Goal: Task Accomplishment & Management: Use online tool/utility

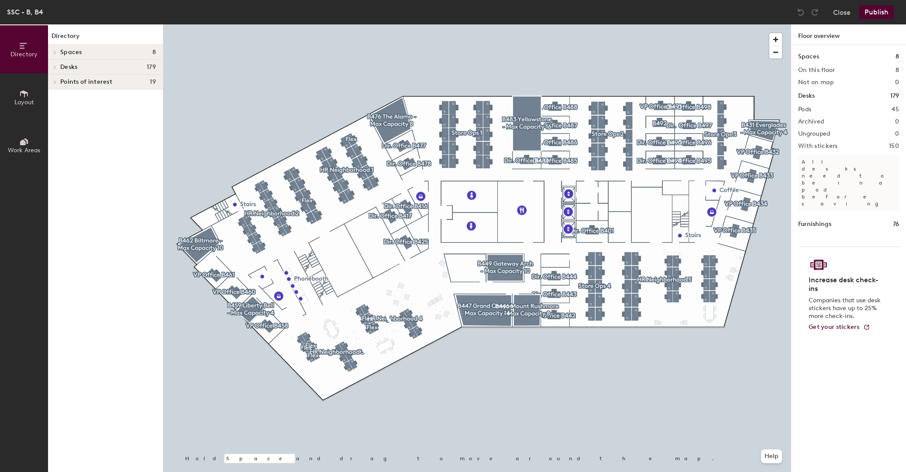
click at [294, 24] on div at bounding box center [476, 24] width 627 height 0
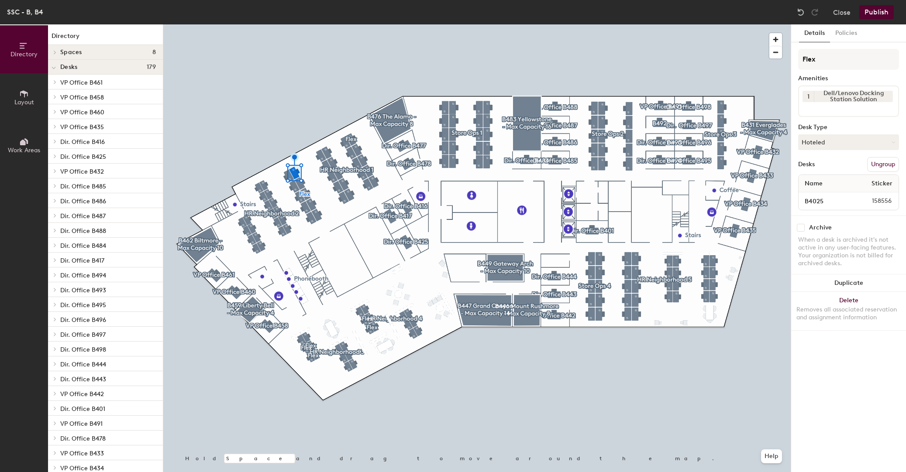
click at [876, 163] on button "Ungroup" at bounding box center [883, 164] width 32 height 15
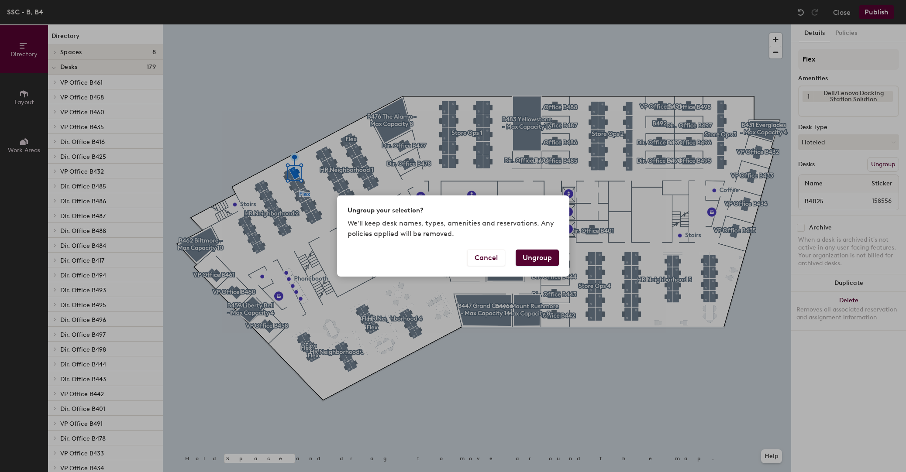
click at [545, 254] on button "Ungroup" at bounding box center [537, 258] width 43 height 17
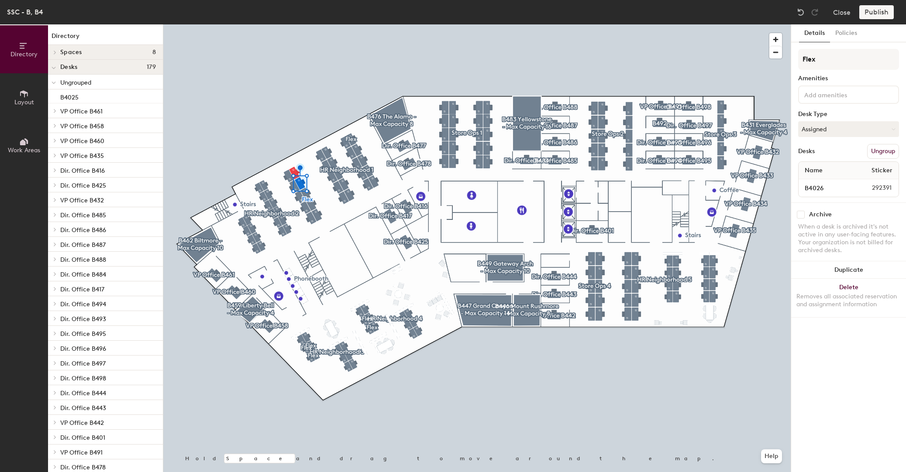
click at [876, 150] on button "Ungroup" at bounding box center [883, 151] width 32 height 15
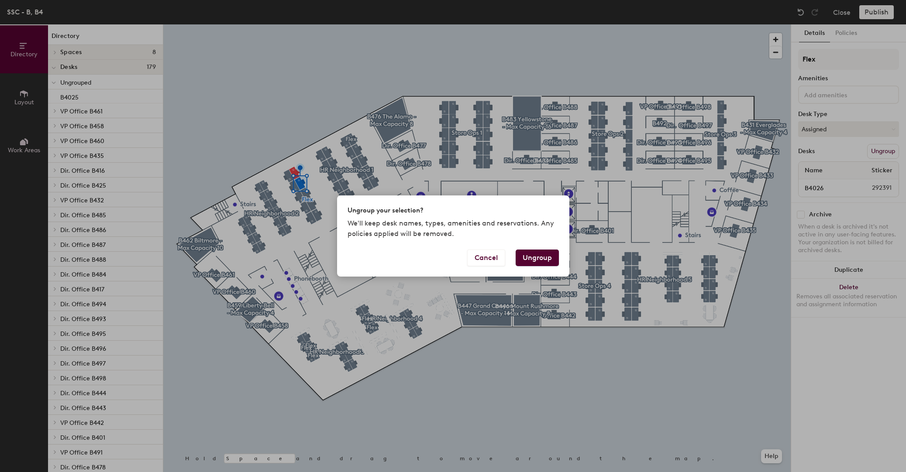
click at [548, 255] on button "Ungroup" at bounding box center [537, 258] width 43 height 17
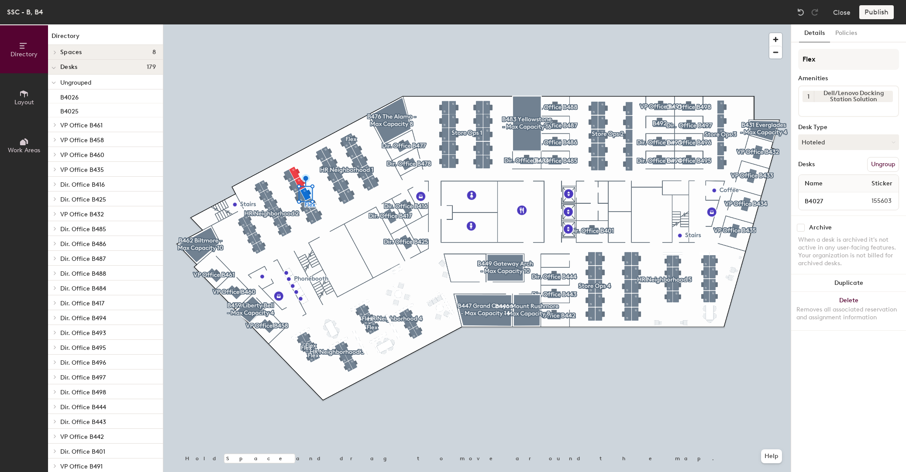
click at [876, 161] on button "Ungroup" at bounding box center [883, 164] width 32 height 15
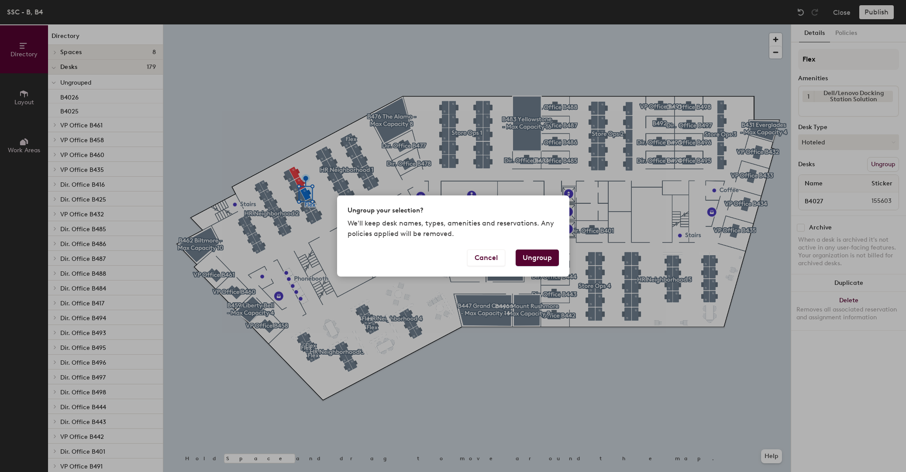
click at [545, 253] on button "Ungroup" at bounding box center [537, 258] width 43 height 17
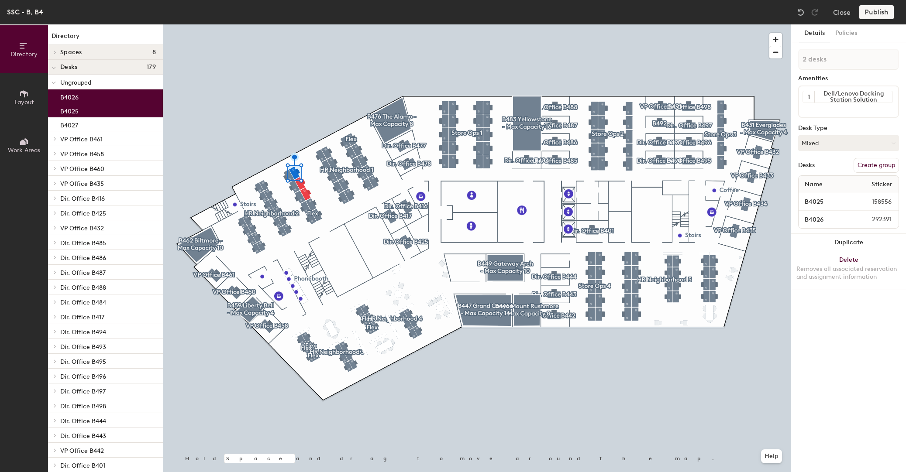
type input "3 desks"
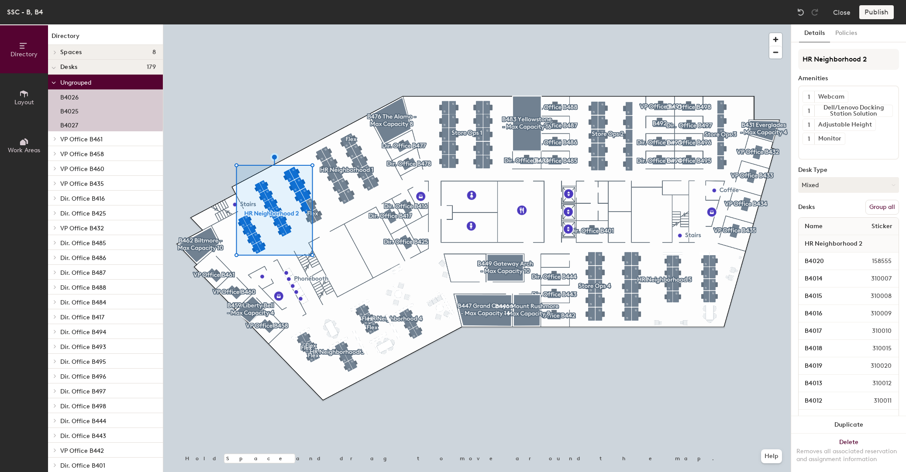
click at [871, 207] on button "Group all" at bounding box center [882, 207] width 34 height 15
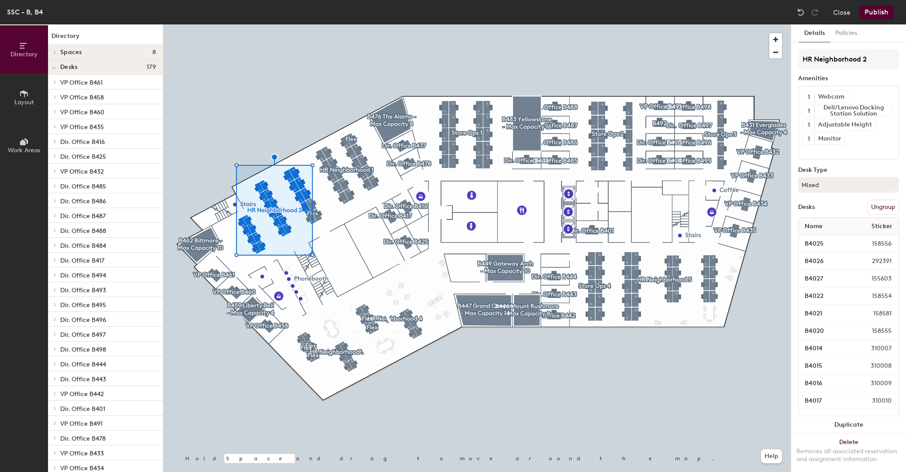
click at [873, 14] on button "Publish" at bounding box center [876, 12] width 34 height 14
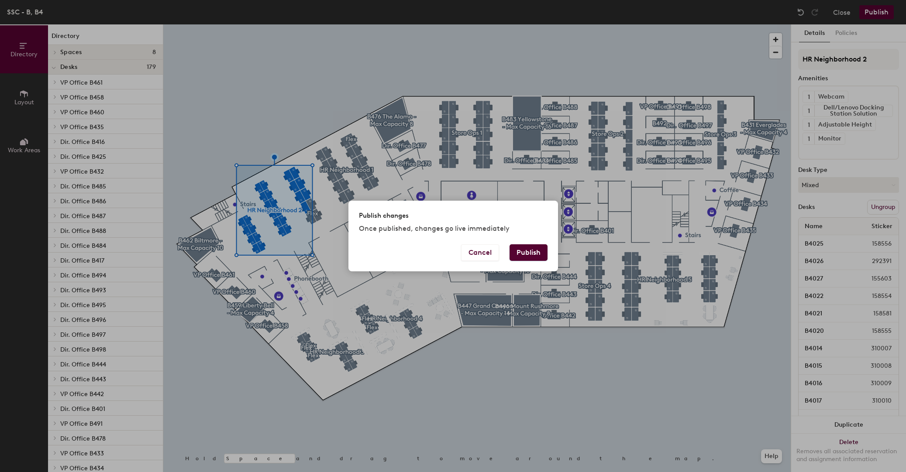
click at [529, 255] on button "Publish" at bounding box center [529, 253] width 38 height 17
